Goal: Transaction & Acquisition: Purchase product/service

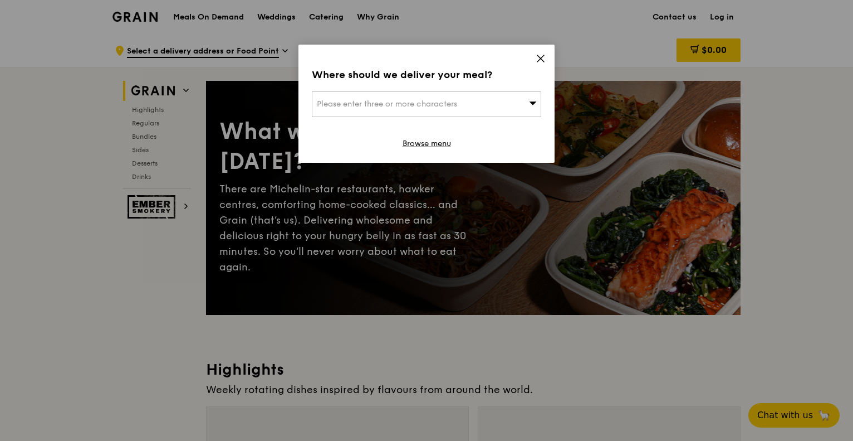
click at [536, 56] on icon at bounding box center [541, 58] width 10 height 10
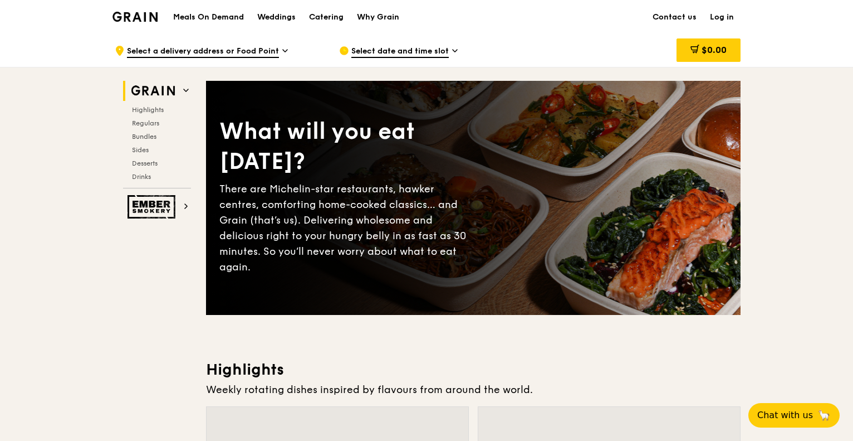
click at [217, 14] on h1 "Meals On Demand" at bounding box center [208, 17] width 71 height 11
click at [203, 14] on h1 "Meals On Demand" at bounding box center [208, 17] width 71 height 11
click at [207, 57] on span "Select a delivery address or Food Point" at bounding box center [203, 52] width 152 height 12
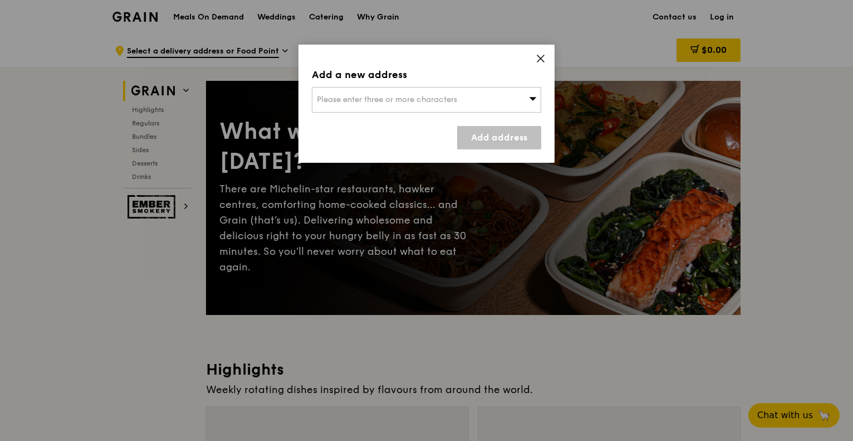
click at [427, 94] on div "Please enter three or more characters" at bounding box center [426, 100] width 229 height 26
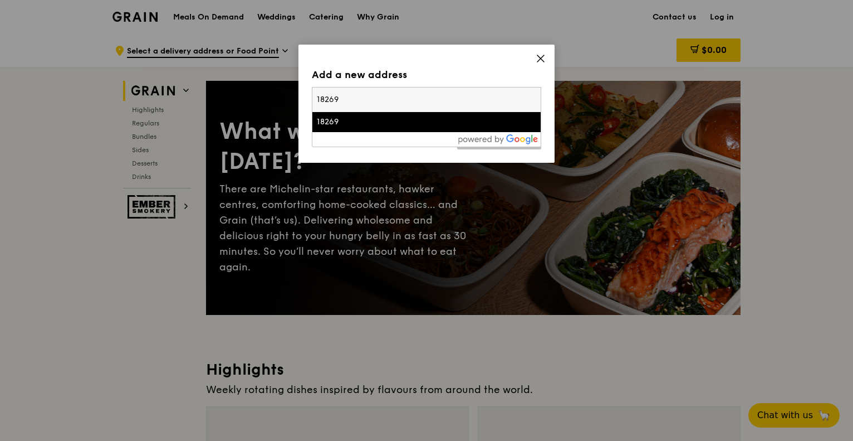
type input "182269"
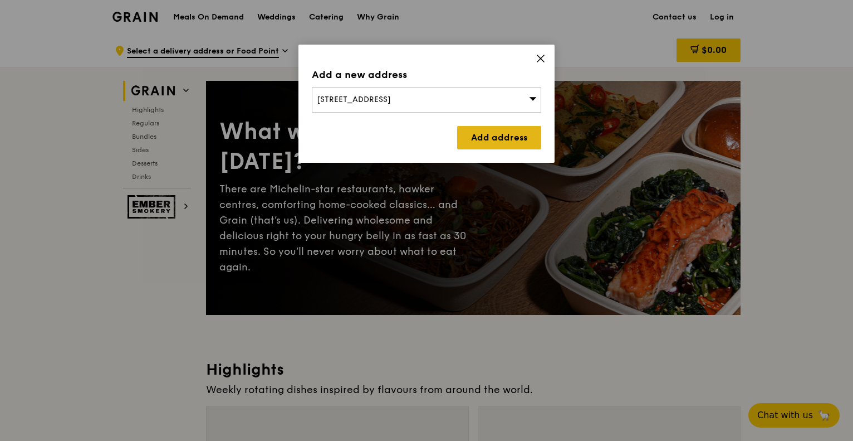
click at [483, 135] on link "Add address" at bounding box center [499, 137] width 84 height 23
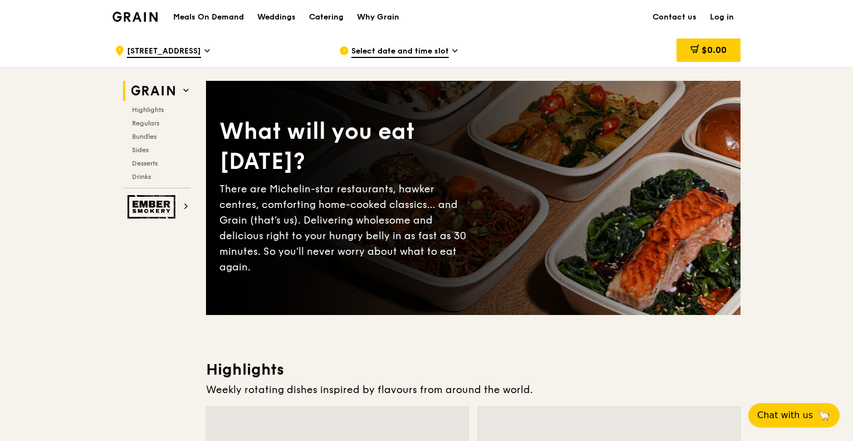
click at [425, 47] on span "Select date and time slot" at bounding box center [399, 52] width 97 height 12
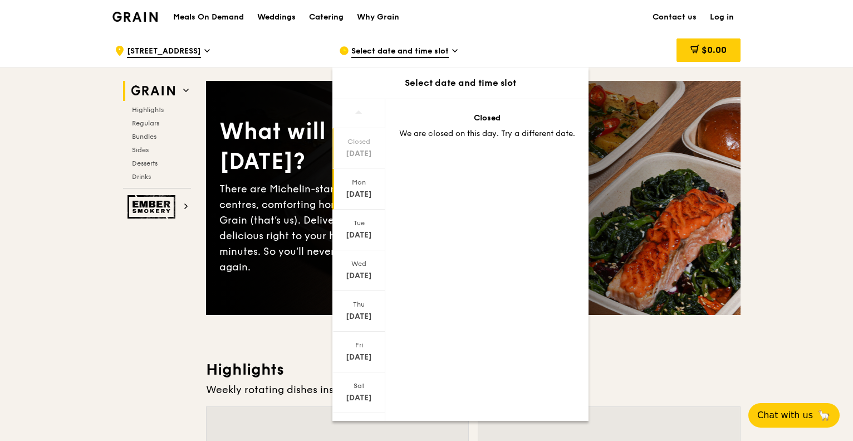
click at [367, 195] on div "[DATE]" at bounding box center [359, 194] width 50 height 11
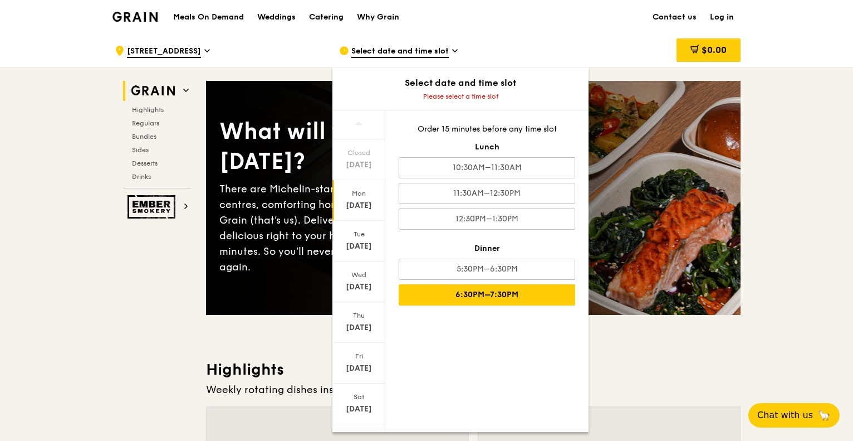
click at [519, 297] on div "6:30PM–7:30PM" at bounding box center [487, 294] width 177 height 21
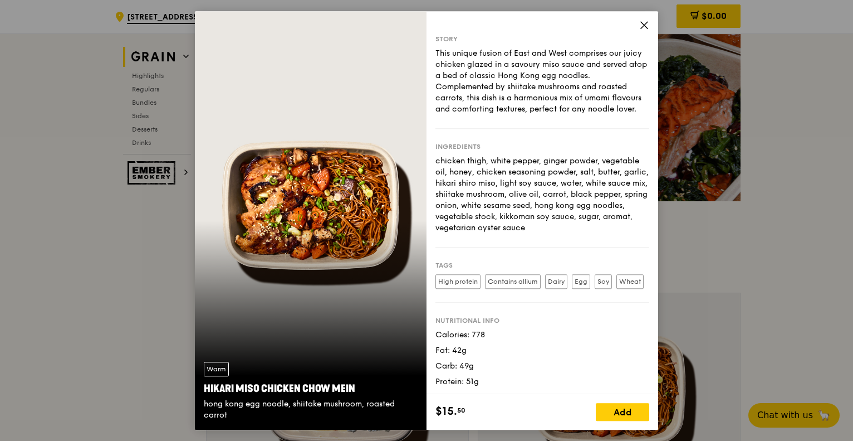
scroll to position [111, 0]
click at [609, 411] on div "Add" at bounding box center [622, 412] width 53 height 18
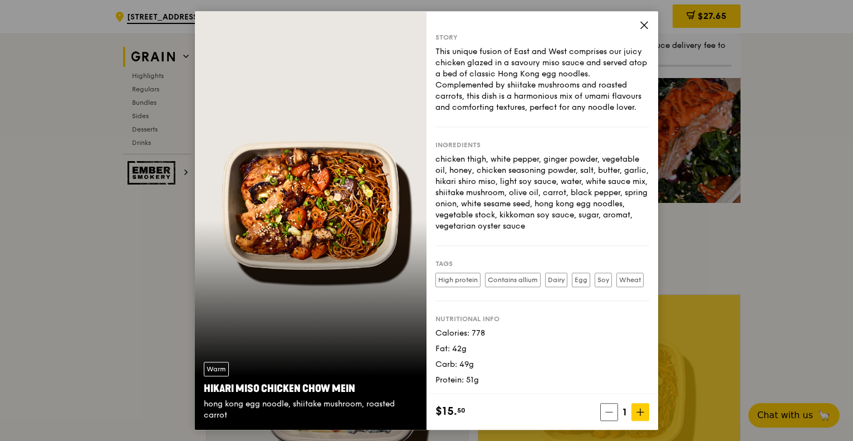
scroll to position [0, 0]
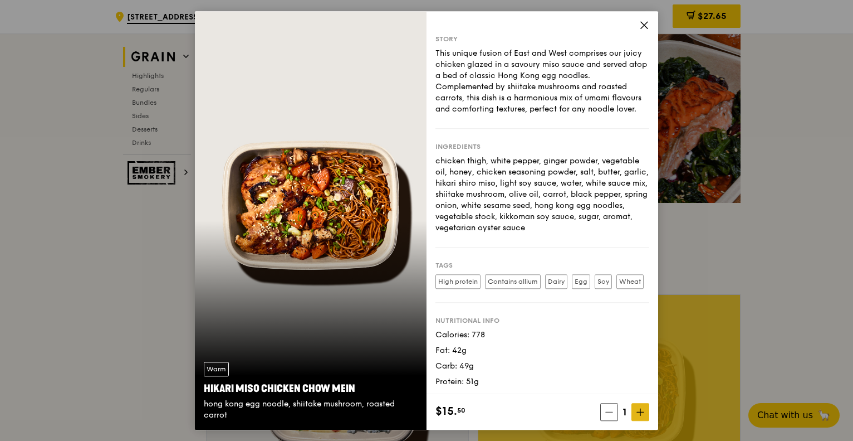
click at [643, 410] on icon at bounding box center [641, 412] width 8 height 8
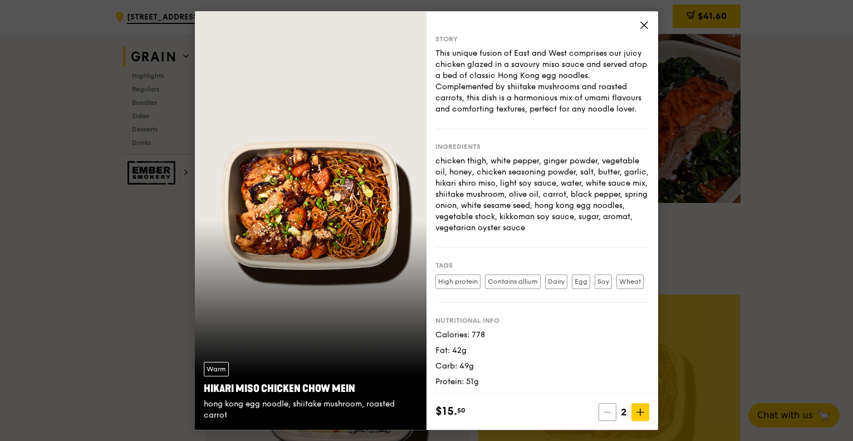
click at [610, 412] on icon at bounding box center [607, 412] width 7 height 0
type input "1"
click at [643, 30] on span at bounding box center [644, 27] width 10 height 12
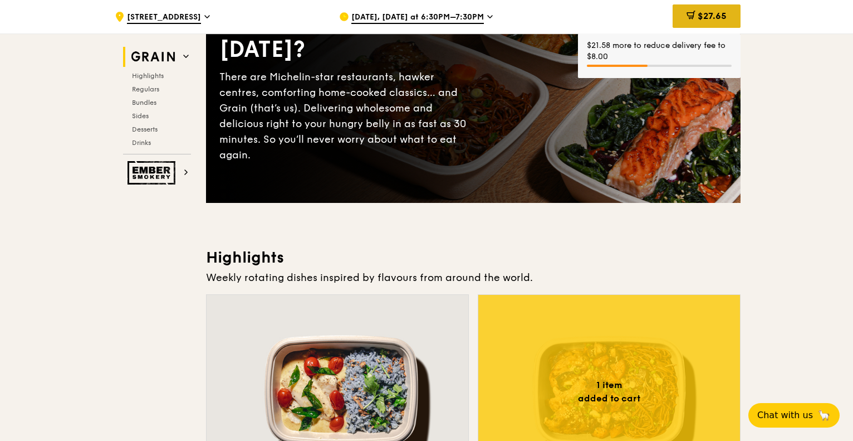
click at [707, 13] on span "$27.65" at bounding box center [712, 16] width 29 height 11
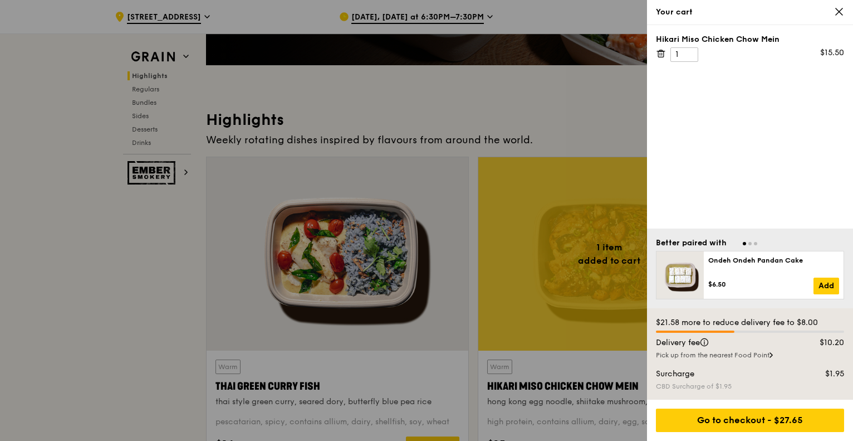
scroll to position [390, 0]
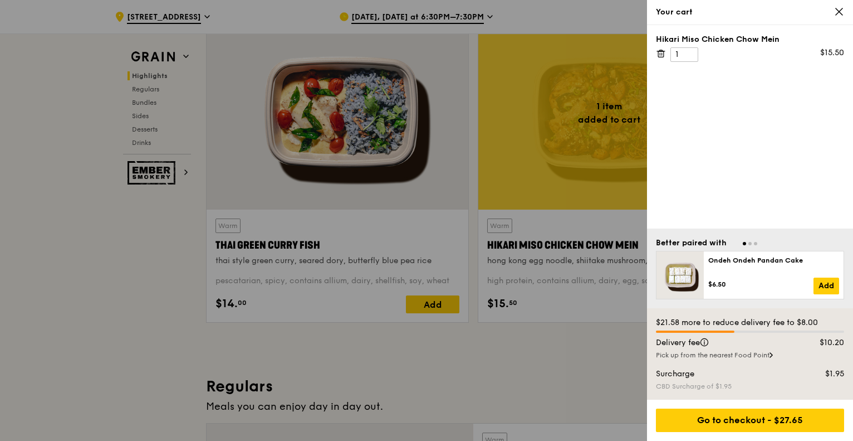
click at [774, 351] on div "Pick up from the nearest Food Point" at bounding box center [750, 354] width 188 height 9
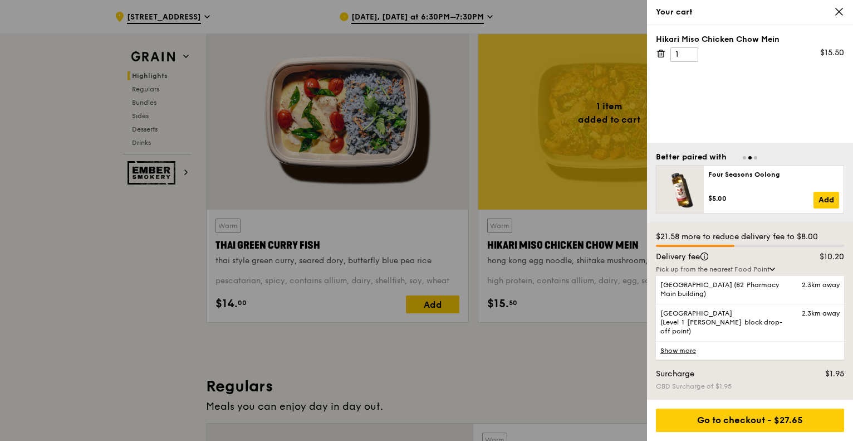
click at [678, 354] on link "Show more" at bounding box center [750, 350] width 188 height 18
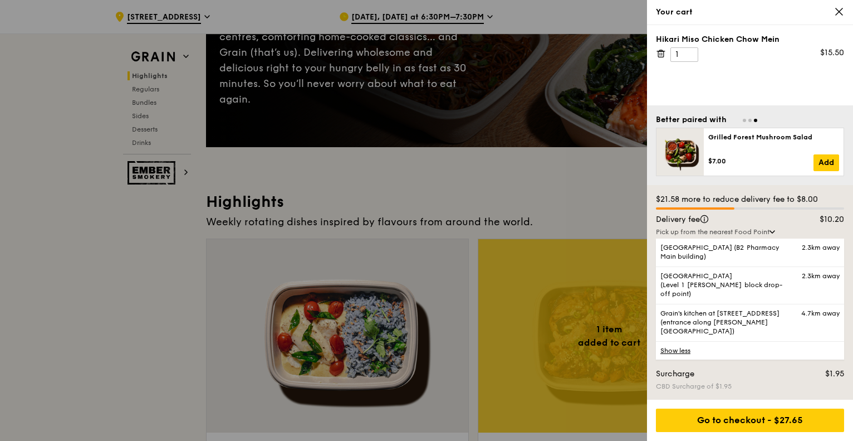
scroll to position [0, 0]
